Goal: Navigation & Orientation: Find specific page/section

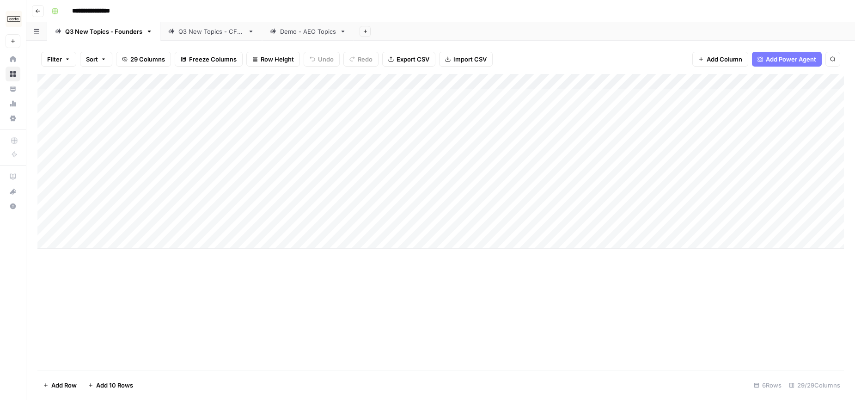
click at [204, 35] on div "Q3 New Topics - CFOs" at bounding box center [211, 31] width 66 height 9
click at [37, 8] on icon "button" at bounding box center [38, 11] width 6 height 6
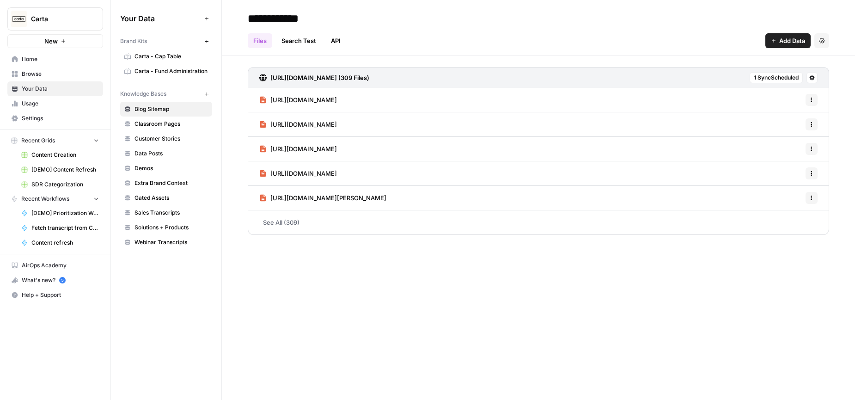
click at [47, 74] on span "Browse" at bounding box center [60, 74] width 77 height 8
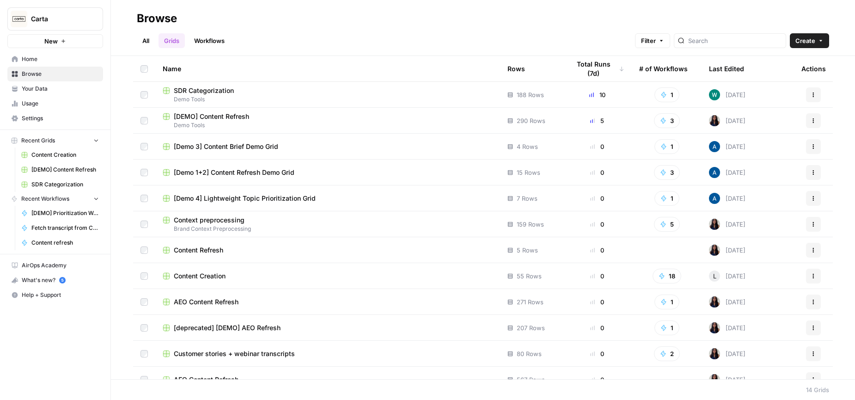
click at [730, 68] on div "Last Edited" at bounding box center [726, 68] width 35 height 25
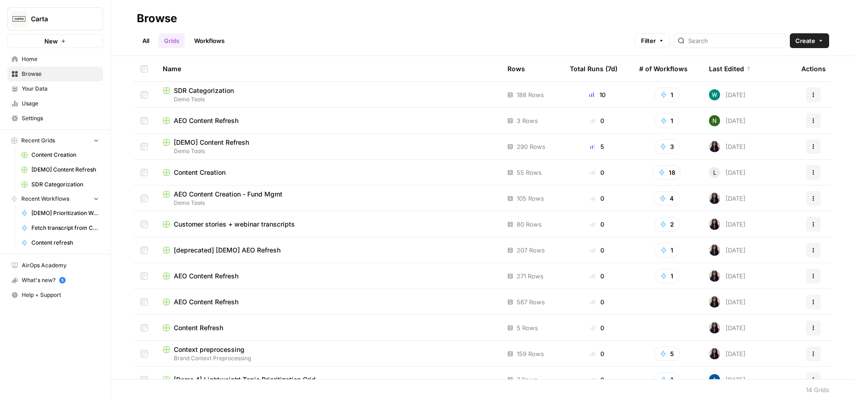
click at [222, 120] on span "AEO Content Refresh" at bounding box center [206, 120] width 65 height 9
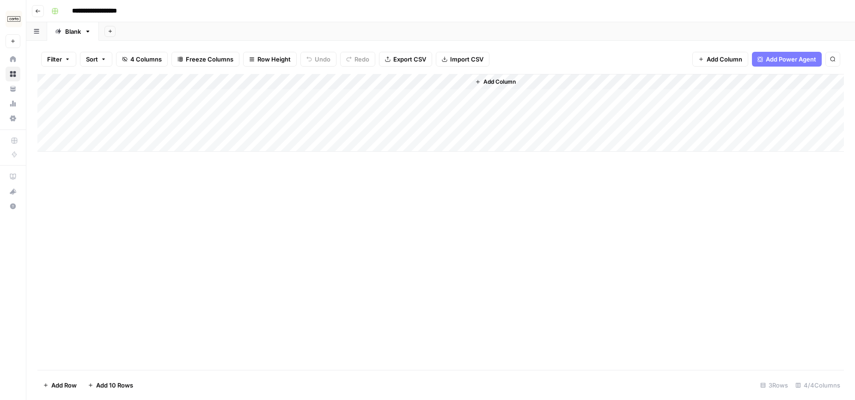
click at [271, 95] on div "Add Column" at bounding box center [440, 113] width 806 height 78
click at [263, 109] on div "Add Column" at bounding box center [440, 113] width 806 height 78
drag, startPoint x: 303, startPoint y: 79, endPoint x: 426, endPoint y: 82, distance: 122.9
click at [426, 82] on div "Add Column" at bounding box center [440, 113] width 806 height 78
drag, startPoint x: 427, startPoint y: 78, endPoint x: 357, endPoint y: 75, distance: 70.7
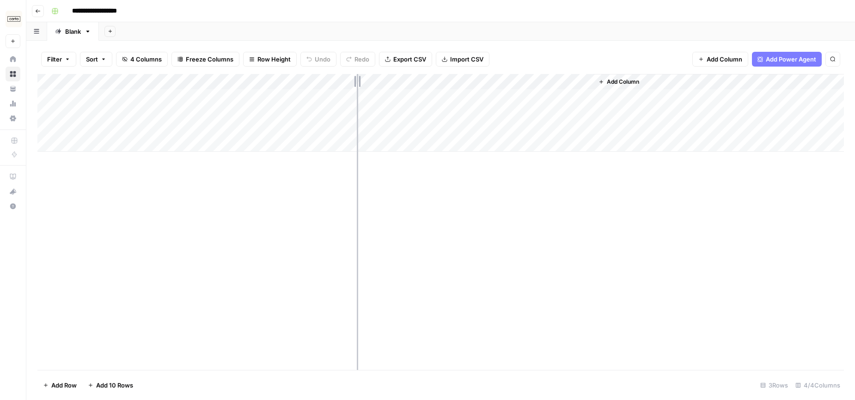
click at [357, 75] on div "Add Column" at bounding box center [440, 113] width 806 height 78
click at [39, 12] on icon "button" at bounding box center [38, 11] width 6 height 6
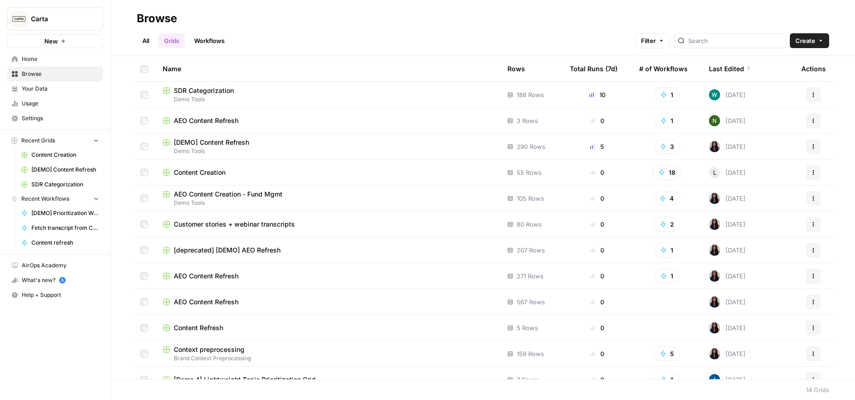
click at [252, 301] on div "AEO Content Refresh" at bounding box center [328, 301] width 330 height 9
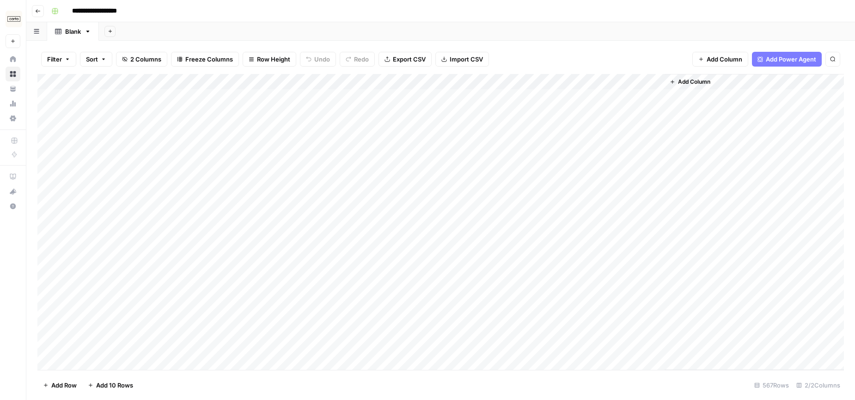
click at [209, 23] on div "Add Sheet" at bounding box center [477, 31] width 756 height 18
click at [37, 13] on icon "button" at bounding box center [38, 11] width 6 height 6
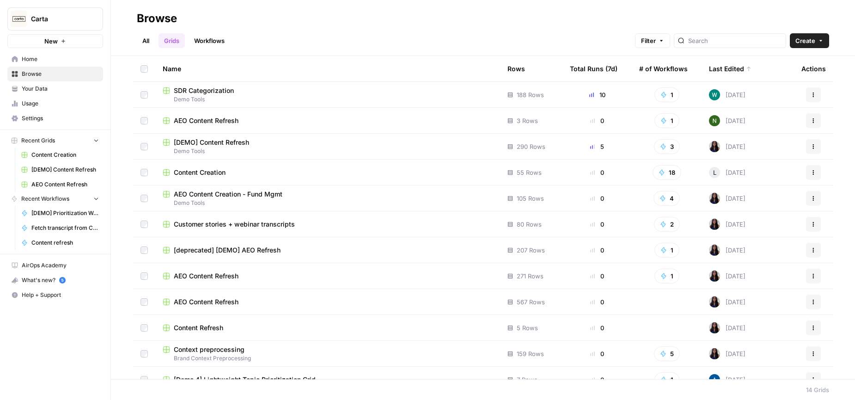
scroll to position [65, 0]
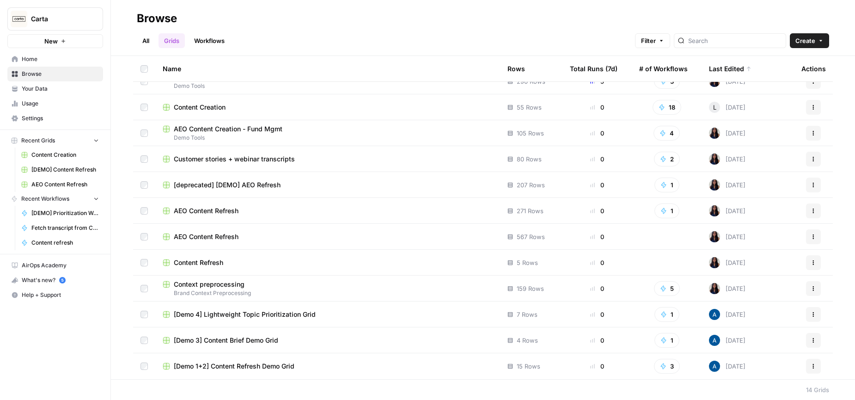
click at [274, 316] on span "[Demo 4] Lightweight Topic Prioritization Grid" at bounding box center [245, 313] width 142 height 9
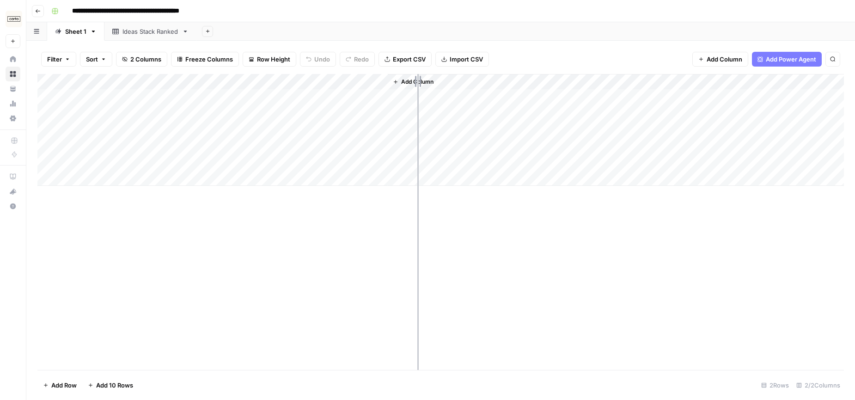
drag, startPoint x: 227, startPoint y: 79, endPoint x: 417, endPoint y: 86, distance: 190.4
click at [417, 86] on div "Add Column" at bounding box center [440, 130] width 806 height 112
drag, startPoint x: 416, startPoint y: 79, endPoint x: 238, endPoint y: 73, distance: 177.5
click at [238, 74] on div "Add Column" at bounding box center [440, 130] width 806 height 112
drag, startPoint x: 237, startPoint y: 78, endPoint x: 327, endPoint y: 80, distance: 89.6
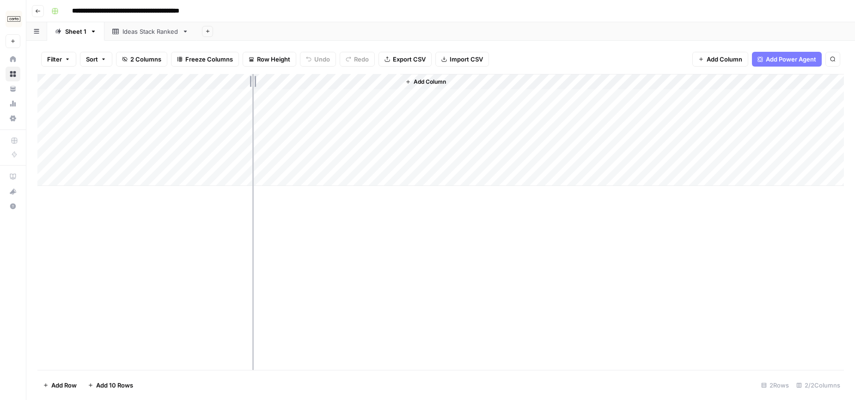
click at [317, 80] on div "Add Column" at bounding box center [440, 130] width 806 height 112
click at [143, 32] on div "Ideas Stack Ranked" at bounding box center [150, 31] width 56 height 9
click at [40, 9] on icon "button" at bounding box center [38, 11] width 6 height 6
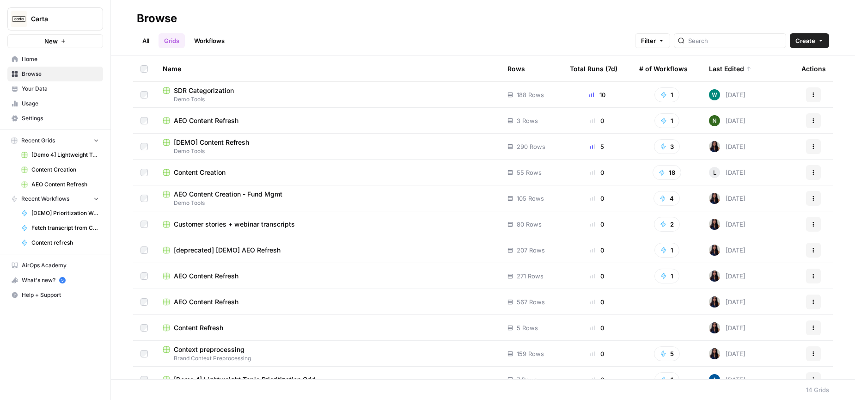
click at [213, 173] on span "Content Creation" at bounding box center [200, 172] width 52 height 9
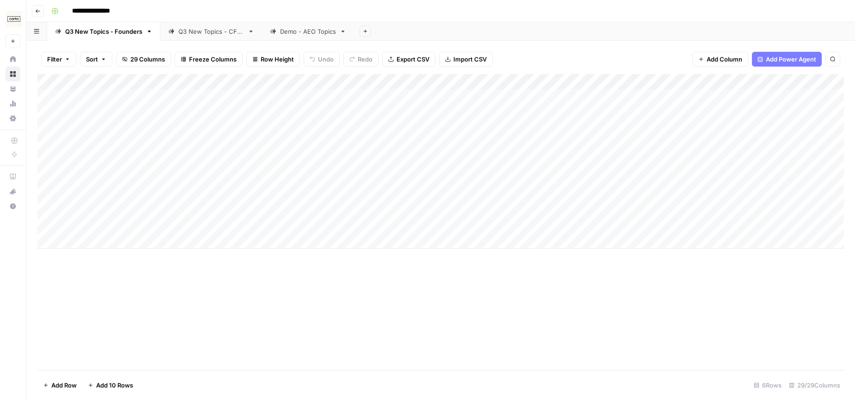
click at [285, 30] on div "Demo - AEO Topics" at bounding box center [308, 31] width 56 height 9
click at [37, 9] on icon "button" at bounding box center [38, 11] width 6 height 6
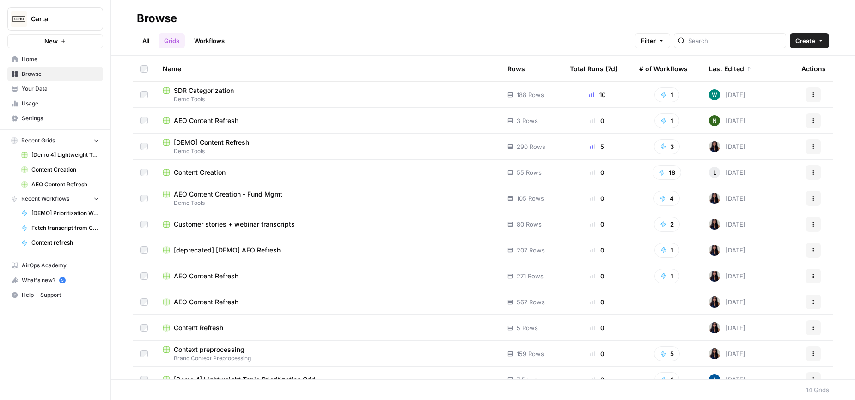
click at [212, 327] on span "Content Refresh" at bounding box center [198, 327] width 49 height 9
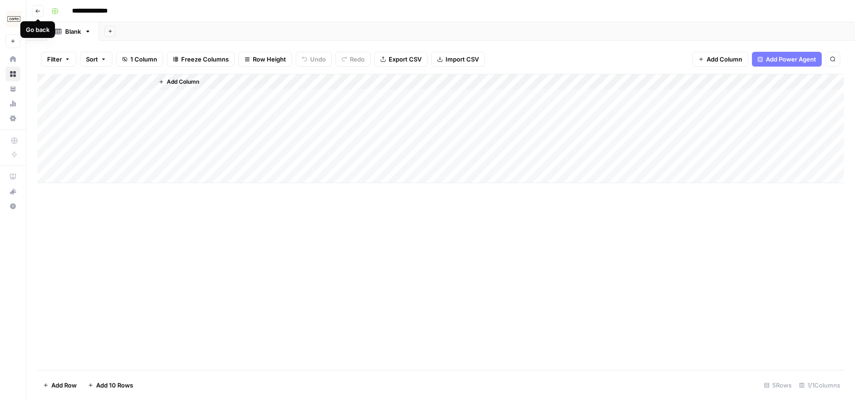
click at [38, 11] on icon "button" at bounding box center [38, 11] width 5 height 4
